Goal: Entertainment & Leisure: Consume media (video, audio)

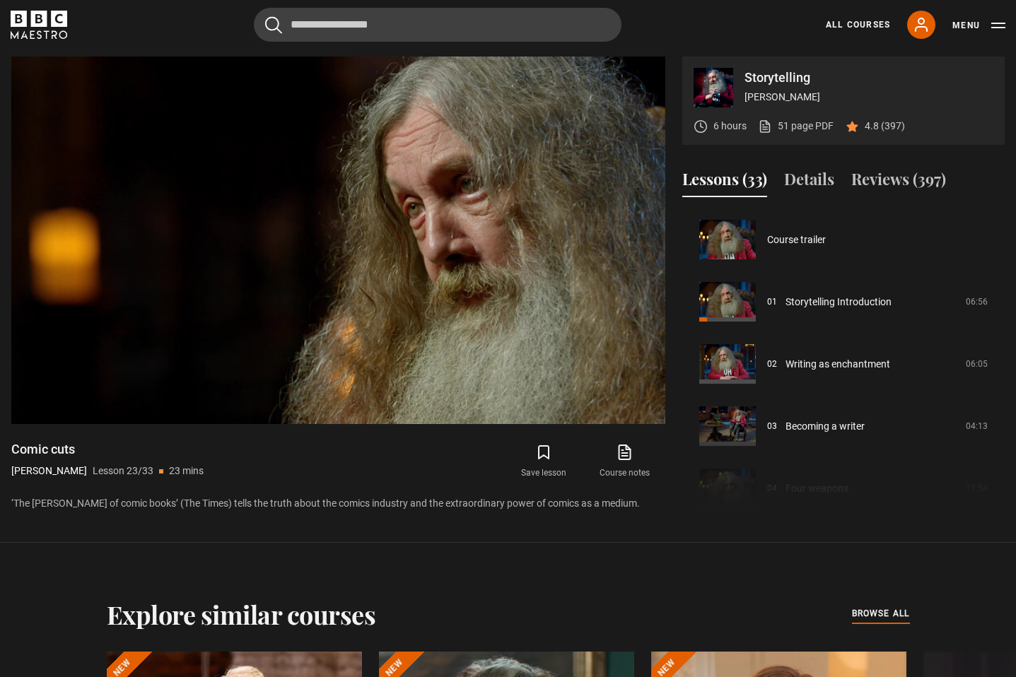
scroll to position [1368, 0]
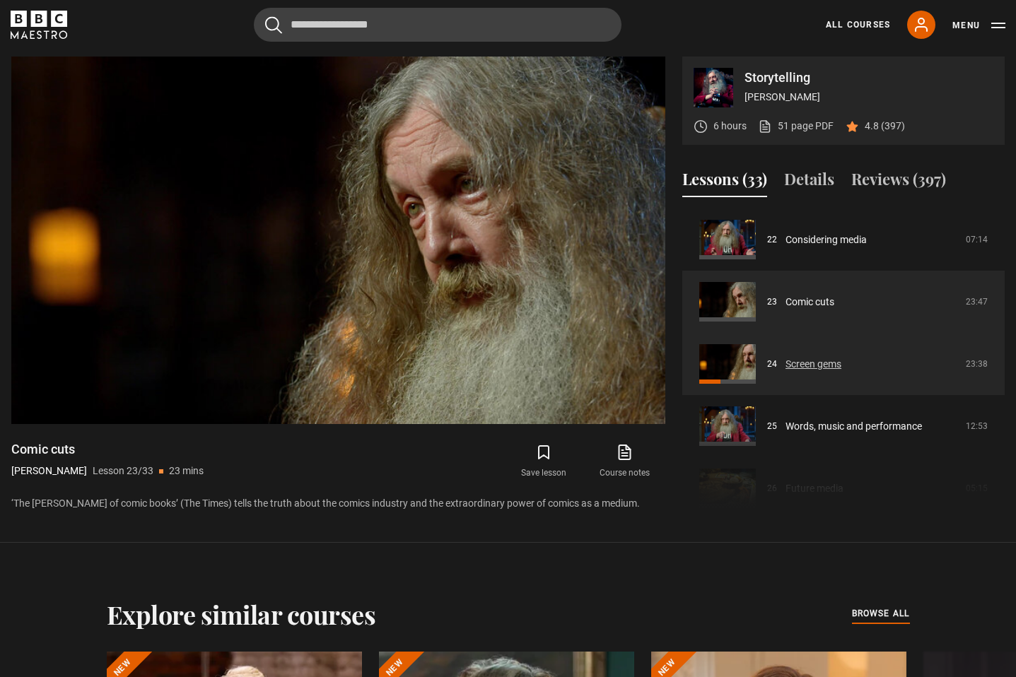
click at [841, 364] on link "Screen gems" at bounding box center [813, 364] width 56 height 15
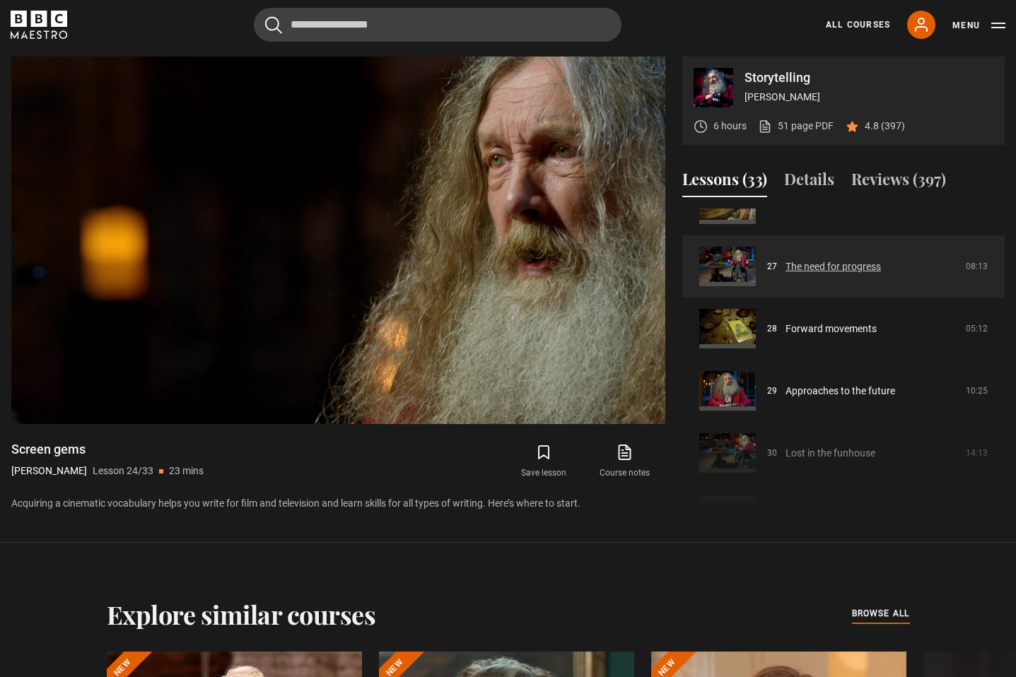
scroll to position [1665, 0]
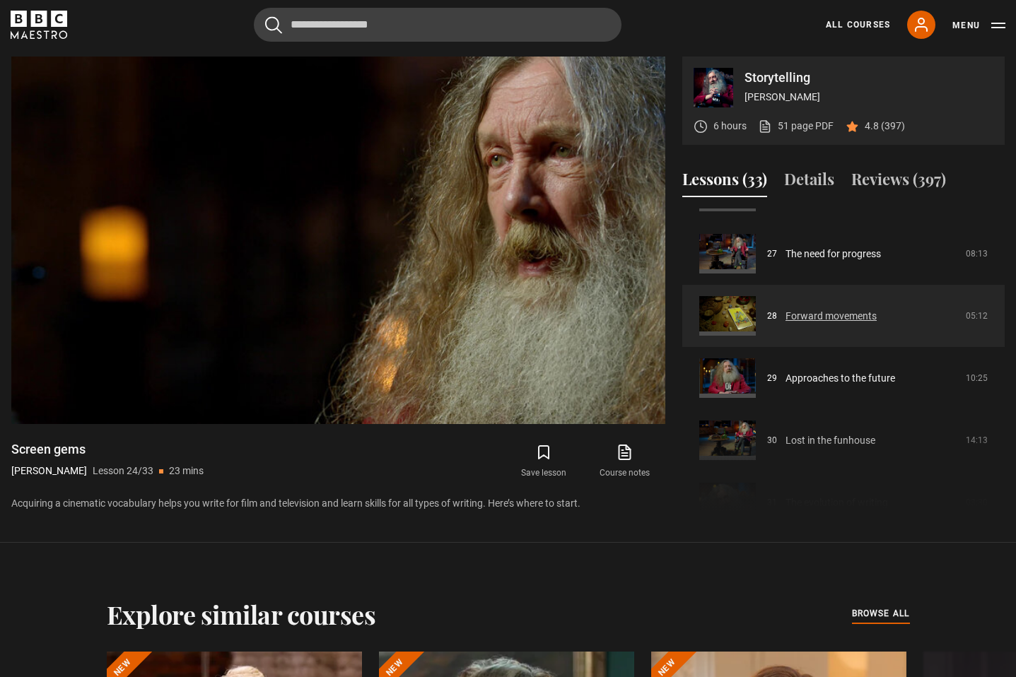
click at [852, 322] on link "Forward movements" at bounding box center [830, 316] width 91 height 15
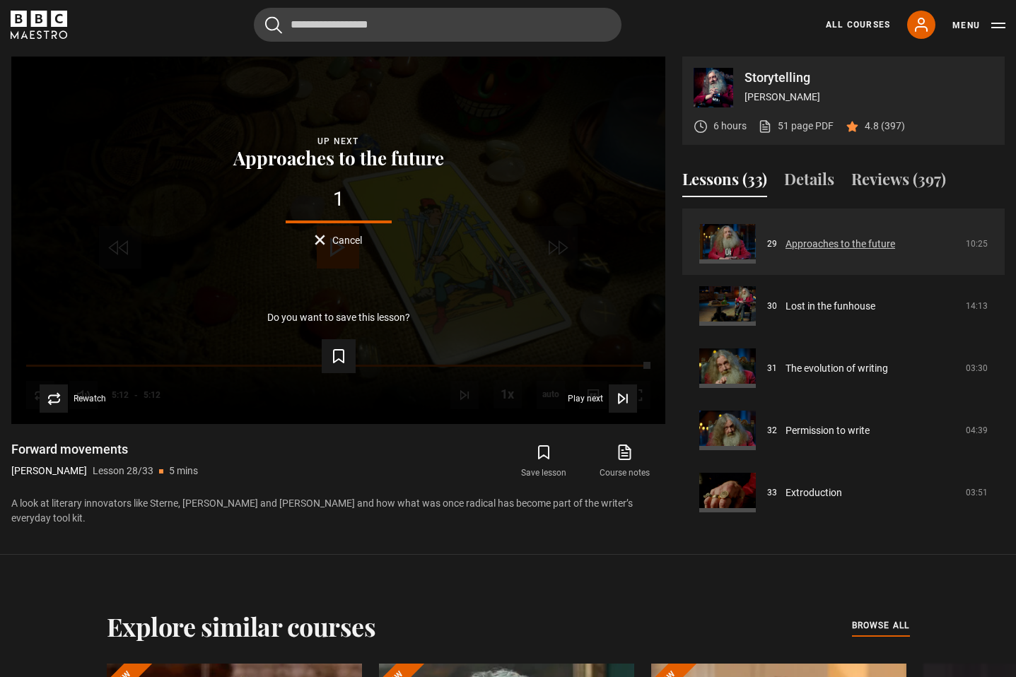
scroll to position [1809, 0]
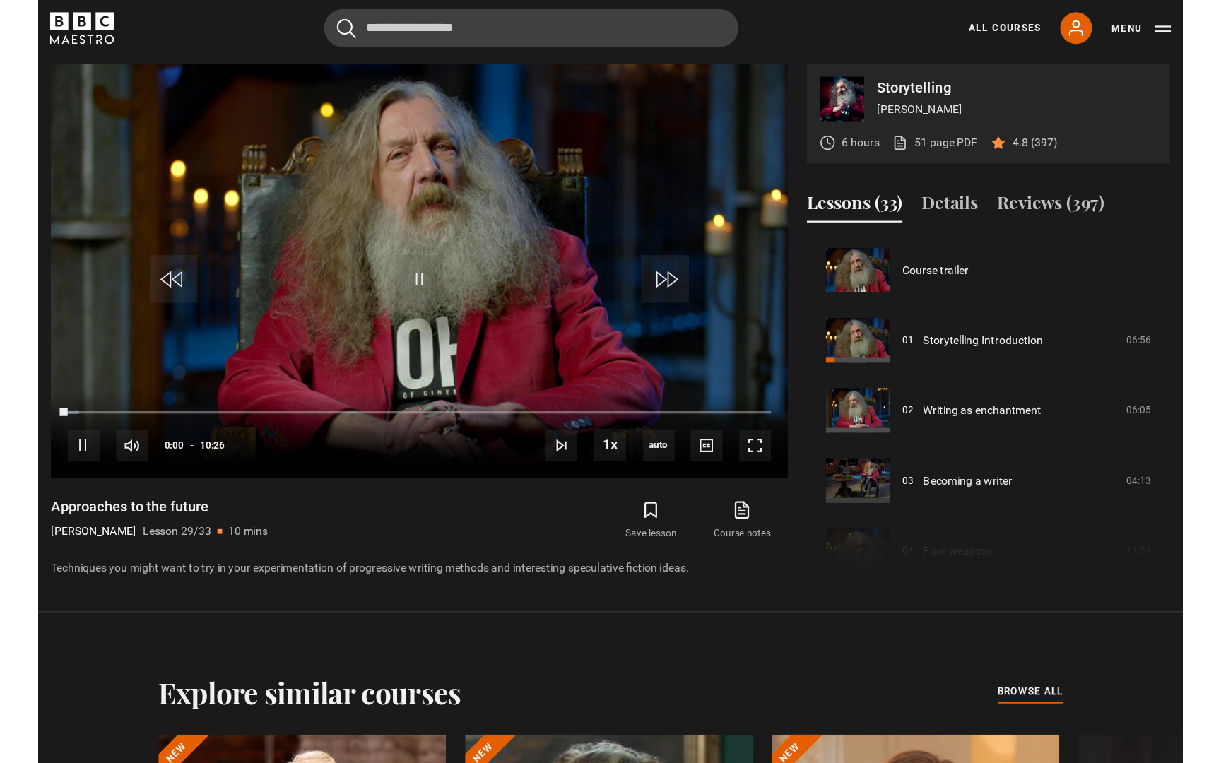
scroll to position [1741, 0]
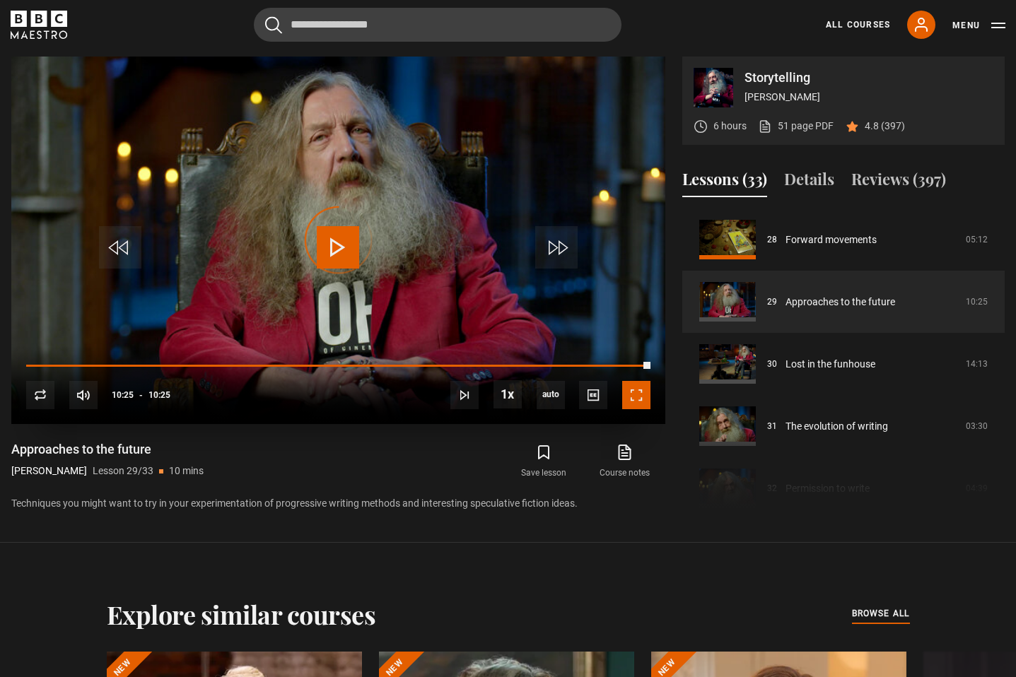
click at [637, 396] on span "Video Player" at bounding box center [636, 395] width 28 height 28
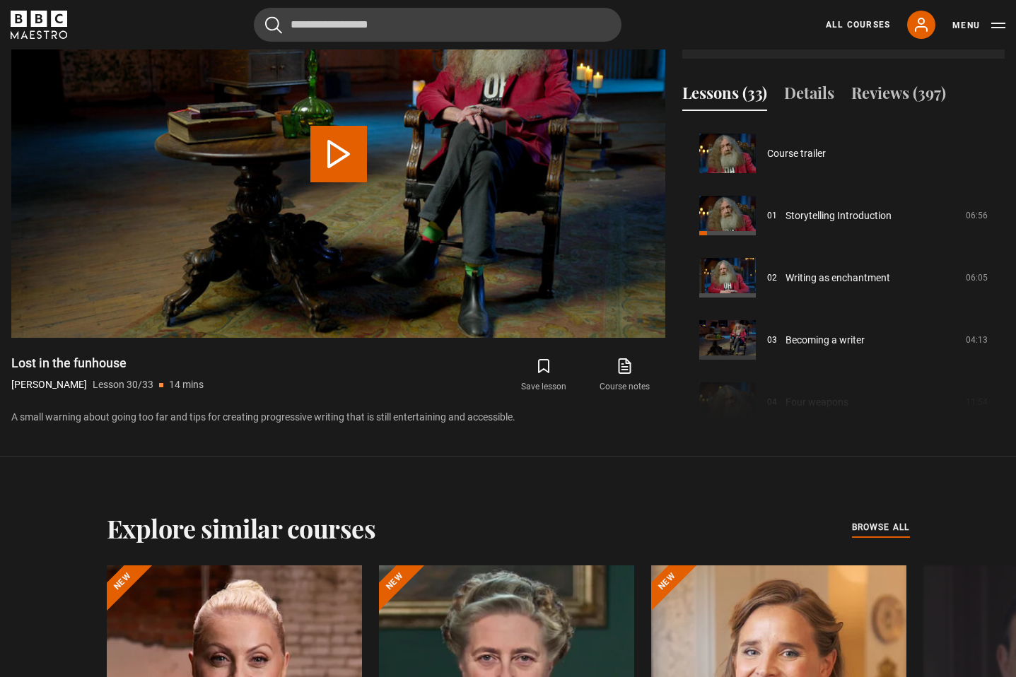
scroll to position [1803, 0]
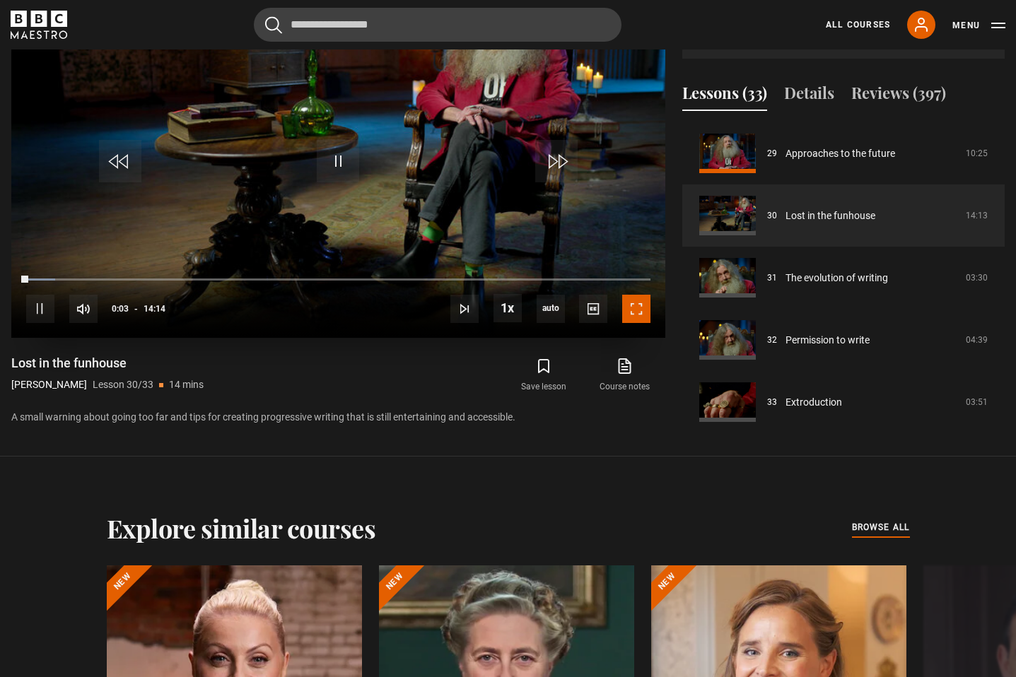
click at [640, 308] on span "Video Player" at bounding box center [636, 309] width 28 height 28
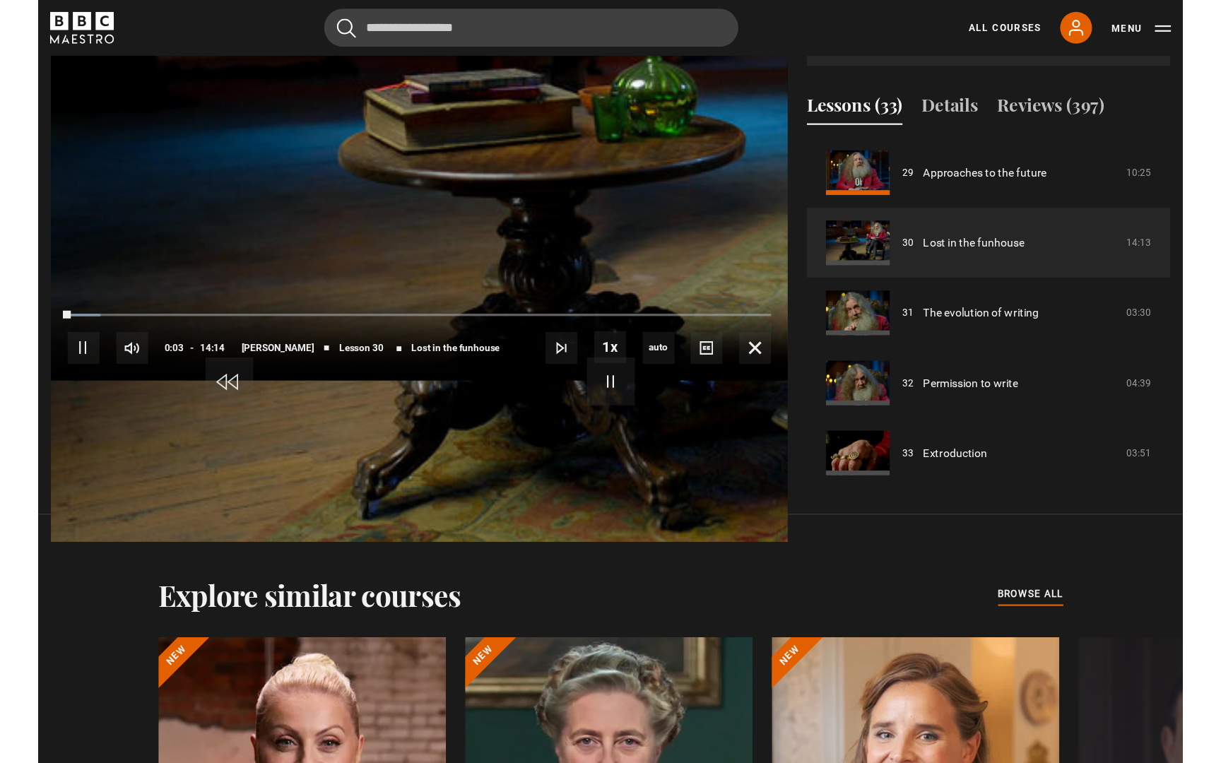
scroll to position [741, 0]
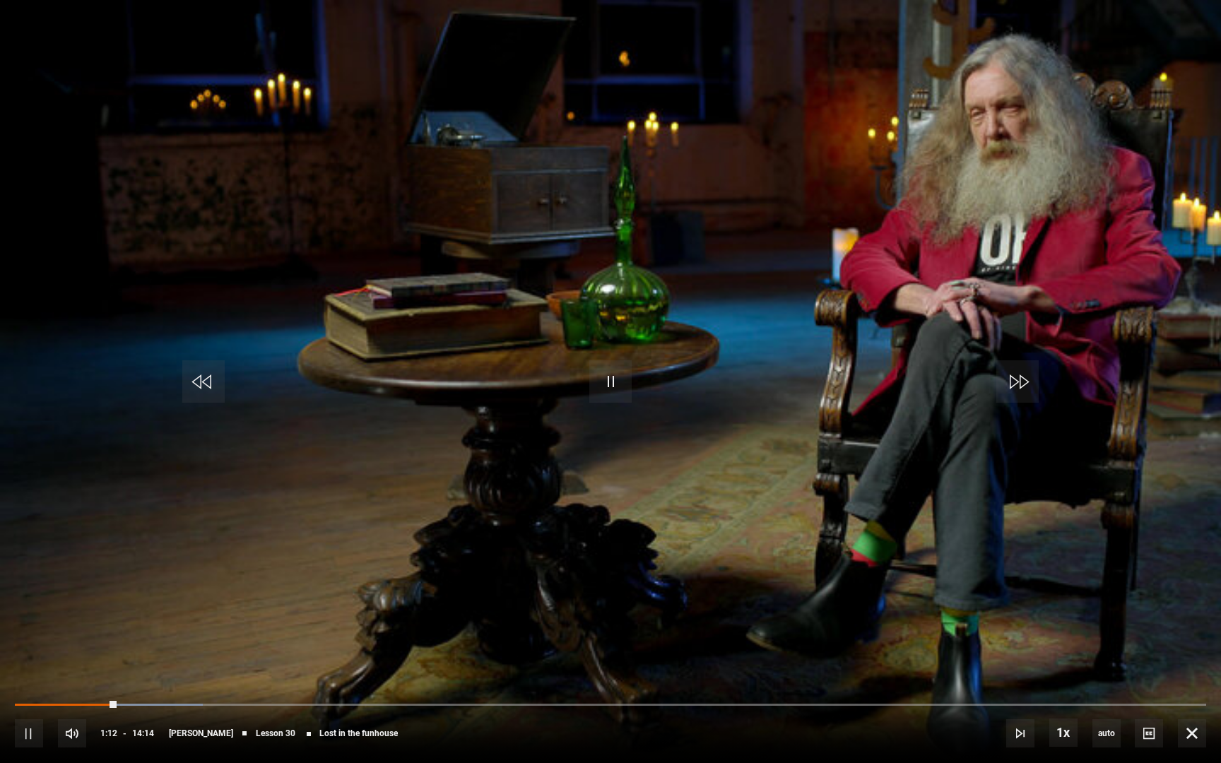
drag, startPoint x: 116, startPoint y: 706, endPoint x: 13, endPoint y: 702, distance: 102.5
click at [13, 676] on div "10s Skip Back 10 seconds Pause 10s Skip Forward 10 seconds Loaded : 15.81% 00:0…" at bounding box center [610, 724] width 1221 height 78
click at [18, 676] on div "10s Skip Back 10 seconds Pause 10s Skip Forward 10 seconds Loaded : 15.81% 00:0…" at bounding box center [610, 724] width 1221 height 78
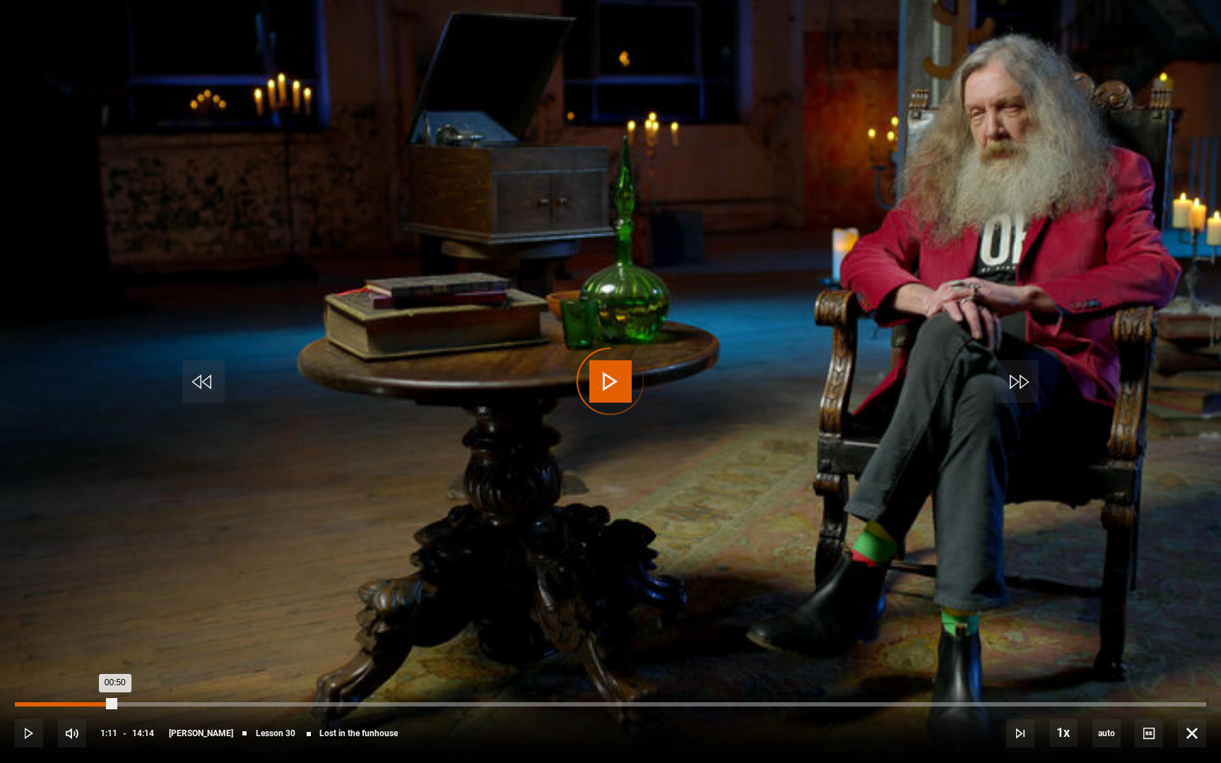
drag, startPoint x: 115, startPoint y: 703, endPoint x: 40, endPoint y: 705, distance: 74.9
click at [40, 676] on div "Loaded : 0.00% 00:18 00:50" at bounding box center [610, 704] width 1191 height 4
drag, startPoint x: 78, startPoint y: 703, endPoint x: 24, endPoint y: 703, distance: 53.7
click at [24, 676] on div "Loaded : 1.17% 00:06 00:45" at bounding box center [610, 704] width 1191 height 4
click at [24, 676] on div "00:06" at bounding box center [25, 704] width 2 height 4
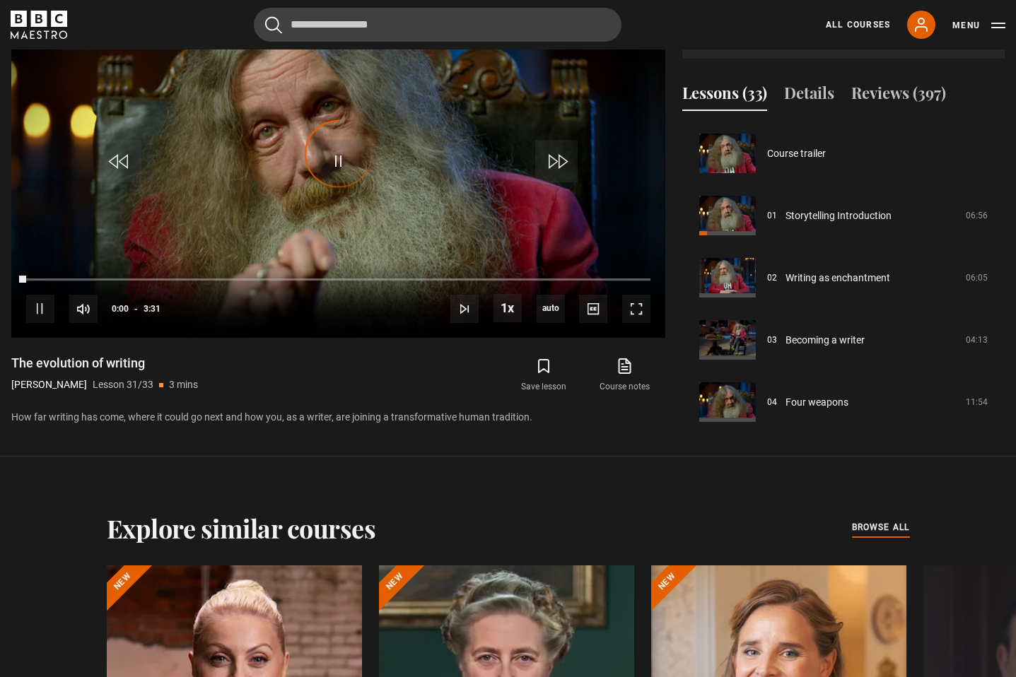
scroll to position [1809, 0]
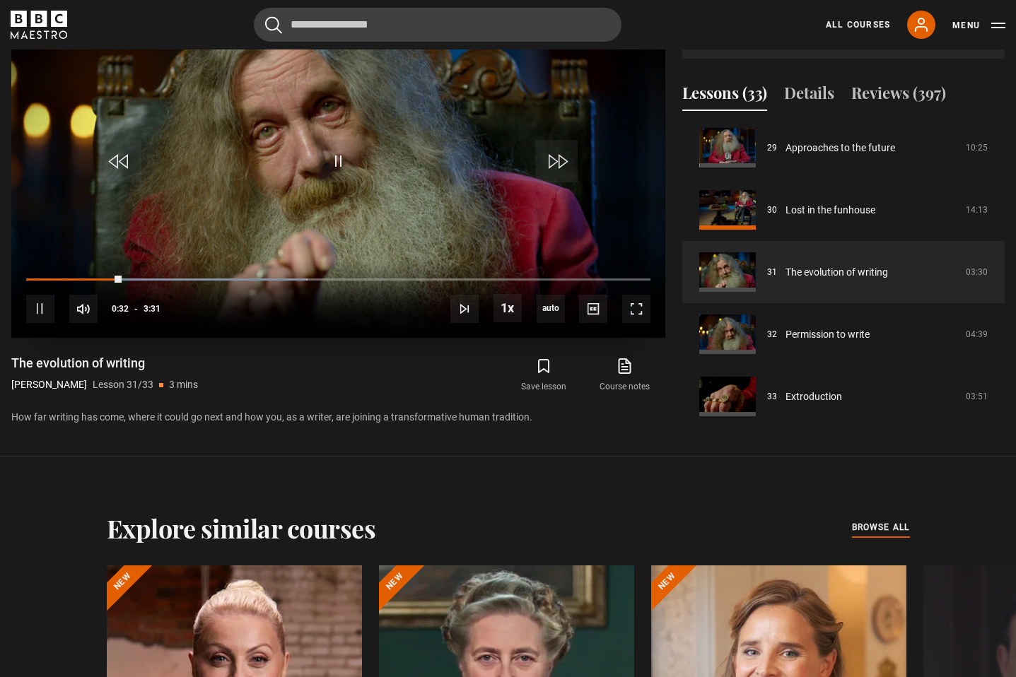
click at [580, 282] on div "10s Skip Back 10 seconds Pause 10s Skip Forward 10 seconds Loaded : 45.02% 0:32…" at bounding box center [338, 299] width 654 height 78
click at [637, 317] on span "Video Player" at bounding box center [636, 309] width 28 height 28
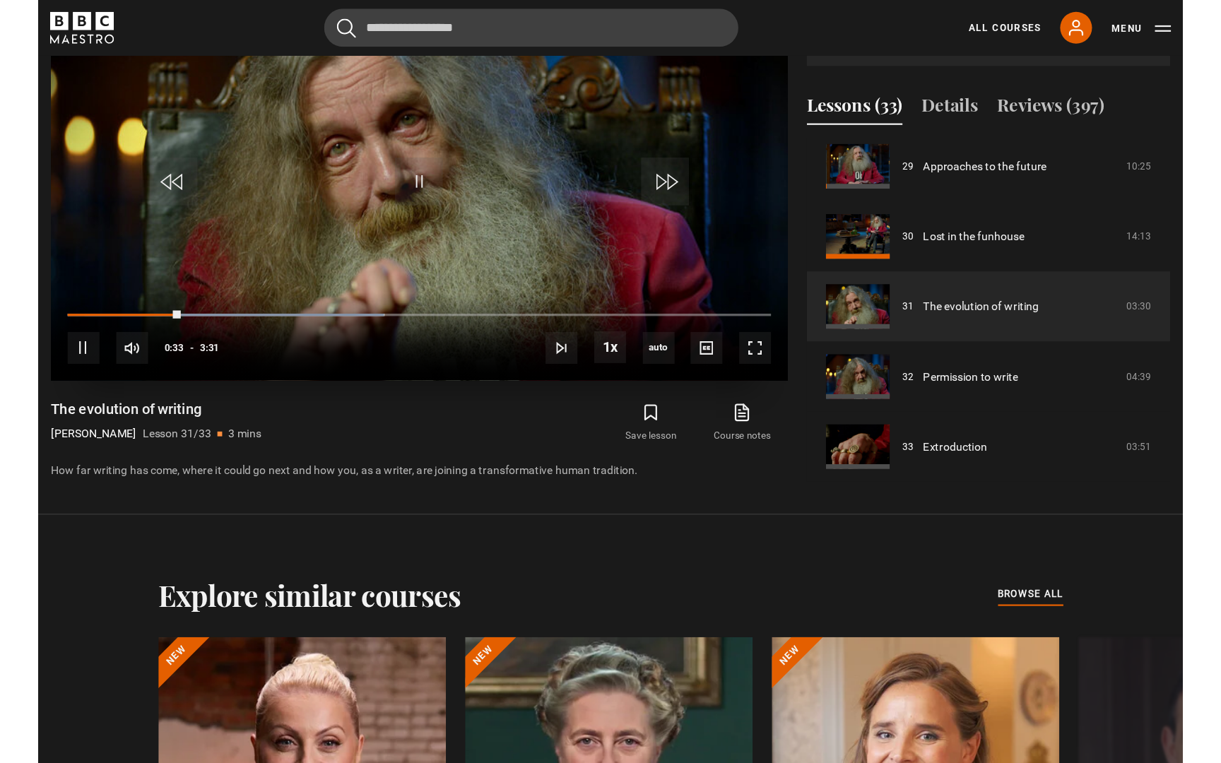
scroll to position [741, 0]
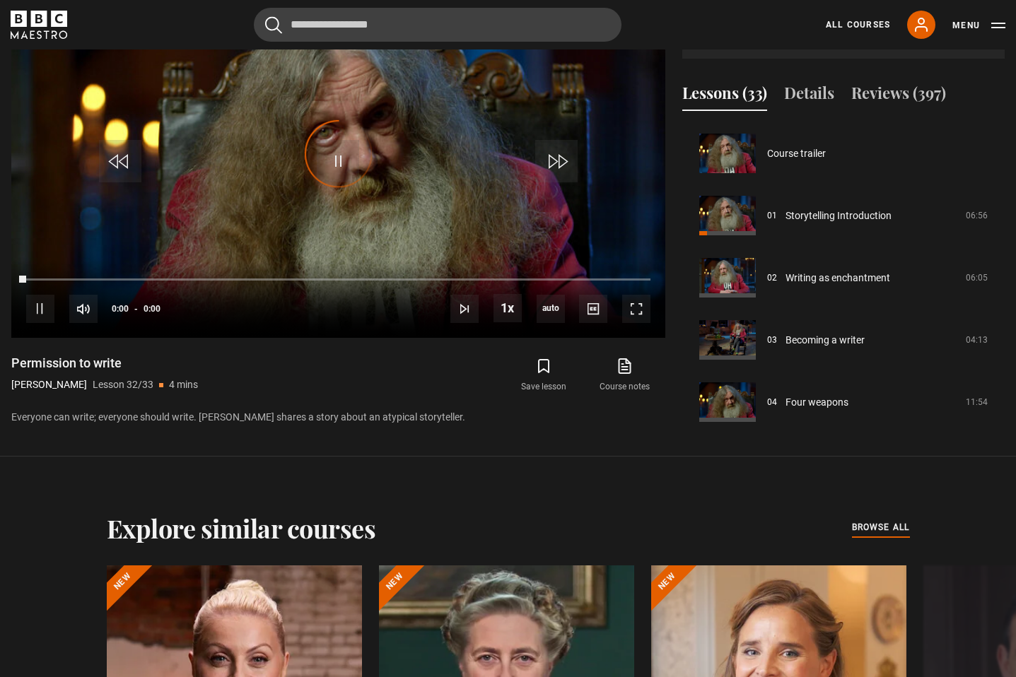
scroll to position [1809, 0]
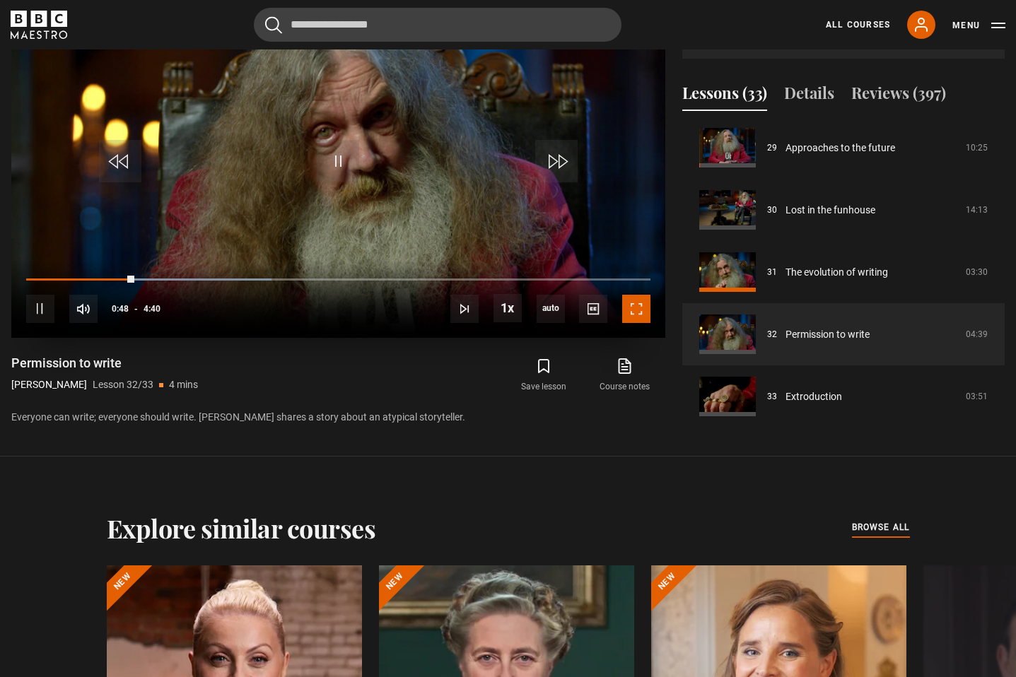
click at [634, 303] on span "Video Player" at bounding box center [636, 309] width 28 height 28
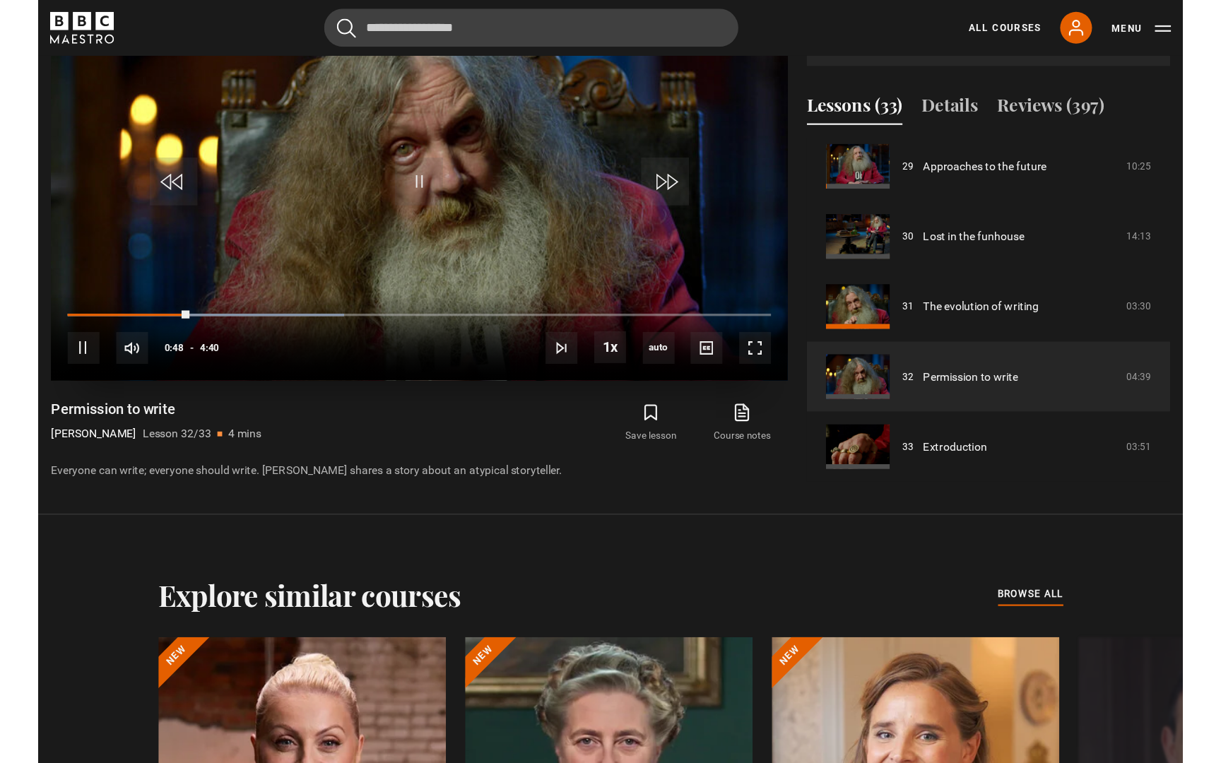
scroll to position [741, 0]
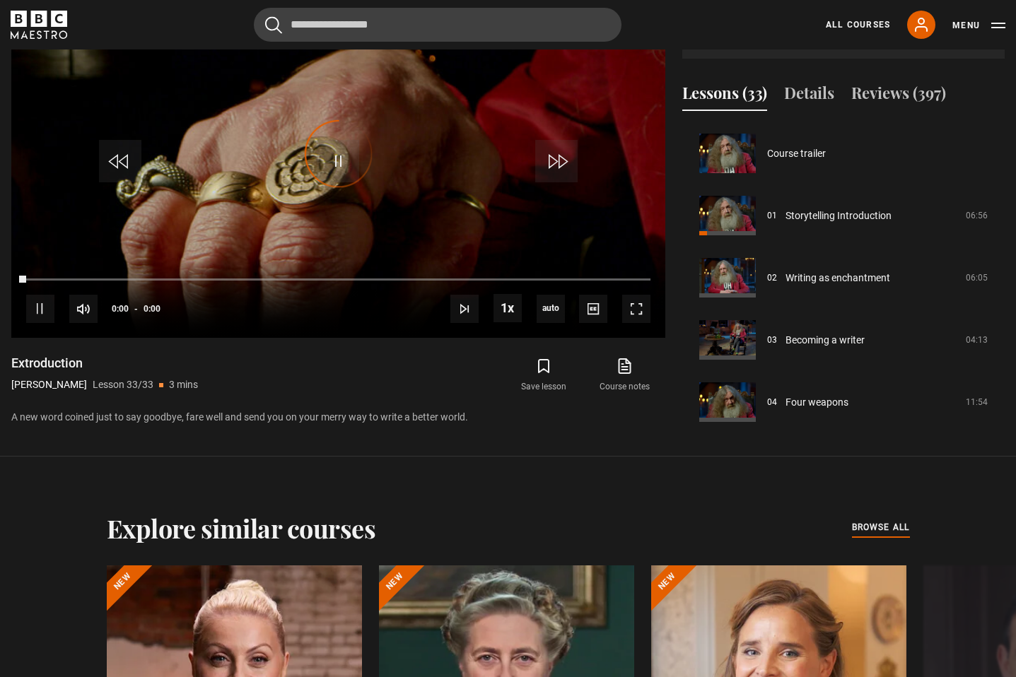
scroll to position [1809, 0]
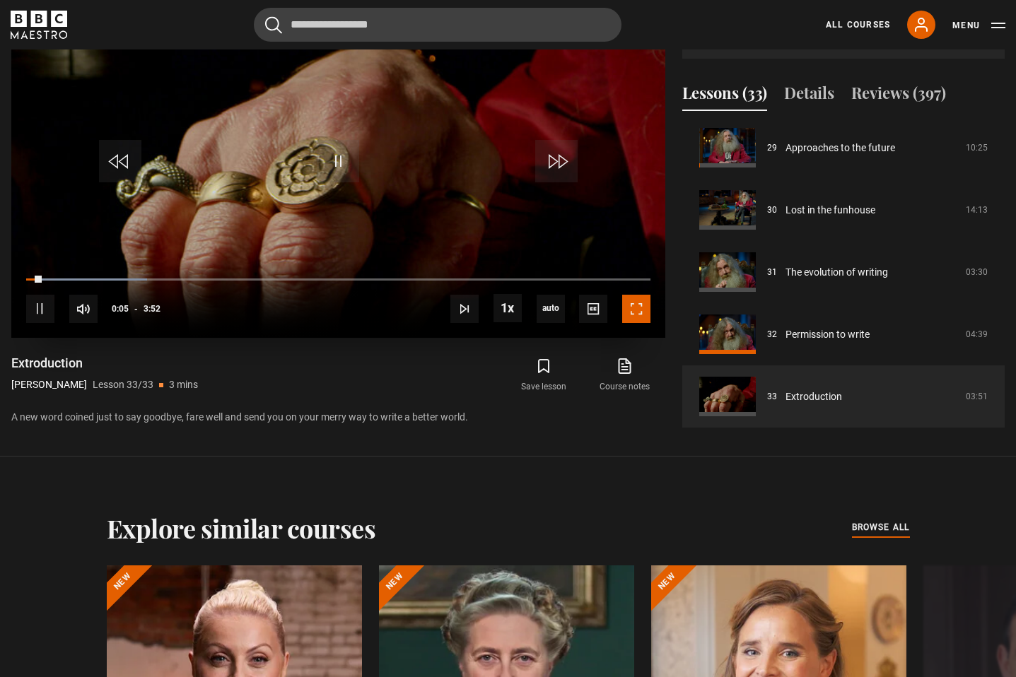
click at [634, 303] on span "Video Player" at bounding box center [636, 309] width 28 height 28
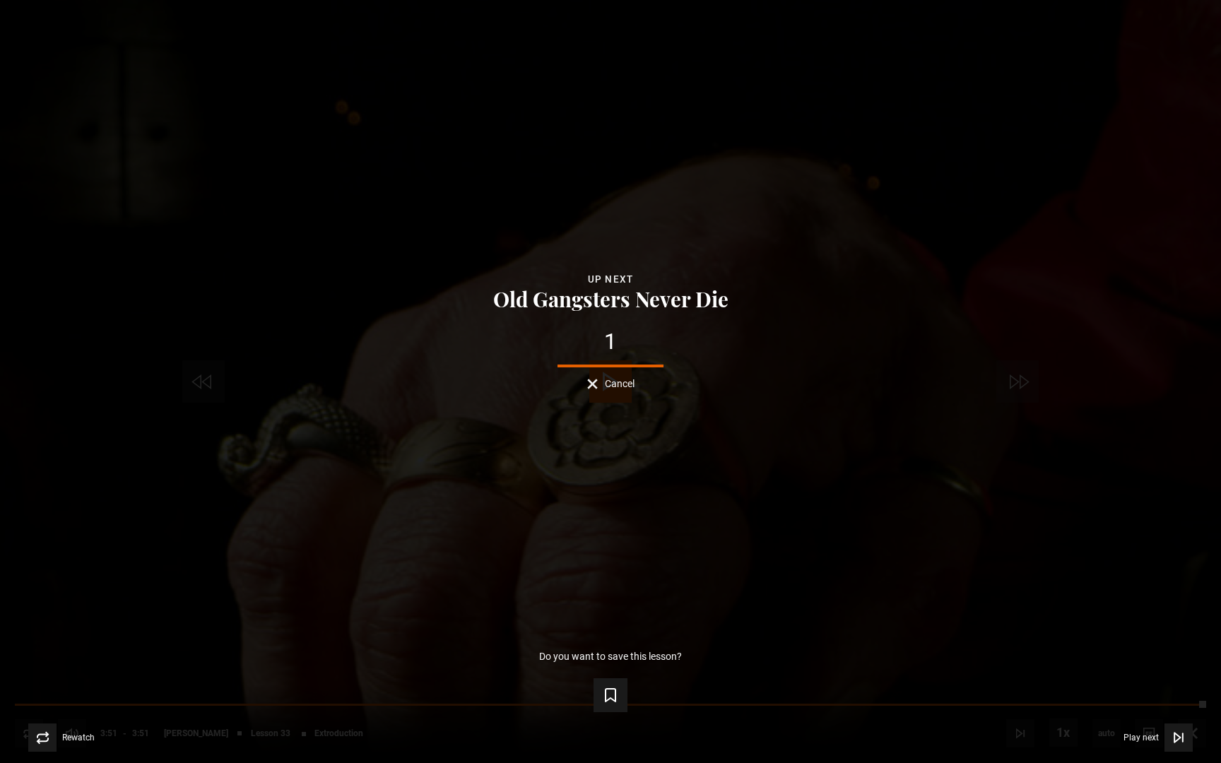
click at [623, 379] on span "Cancel" at bounding box center [620, 384] width 30 height 10
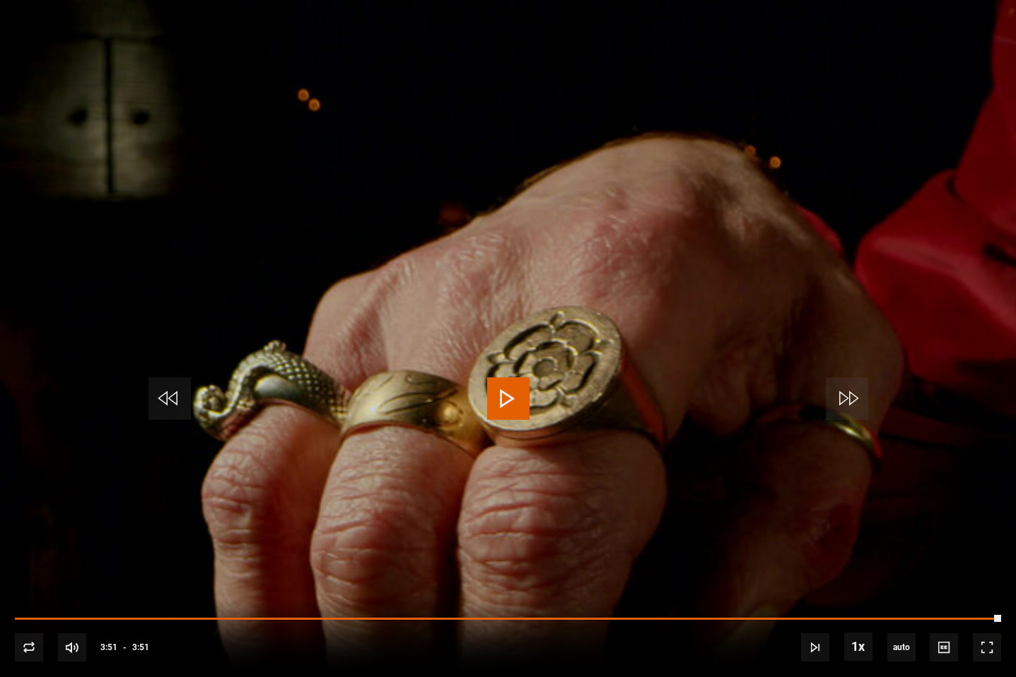
scroll to position [620, 0]
